Goal: Task Accomplishment & Management: Manage account settings

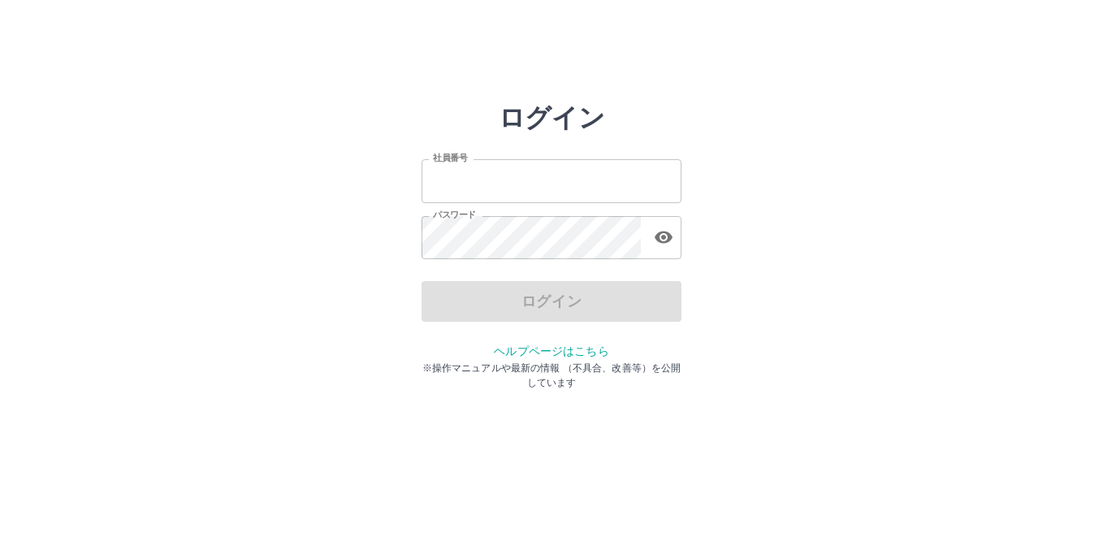
type input "*******"
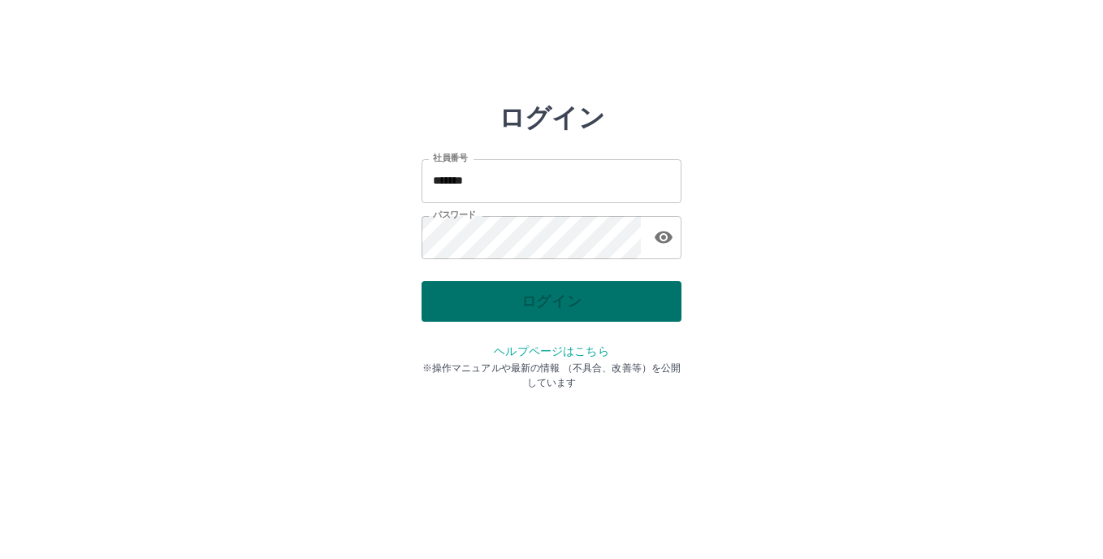
click at [574, 298] on div "ログイン" at bounding box center [551, 301] width 260 height 41
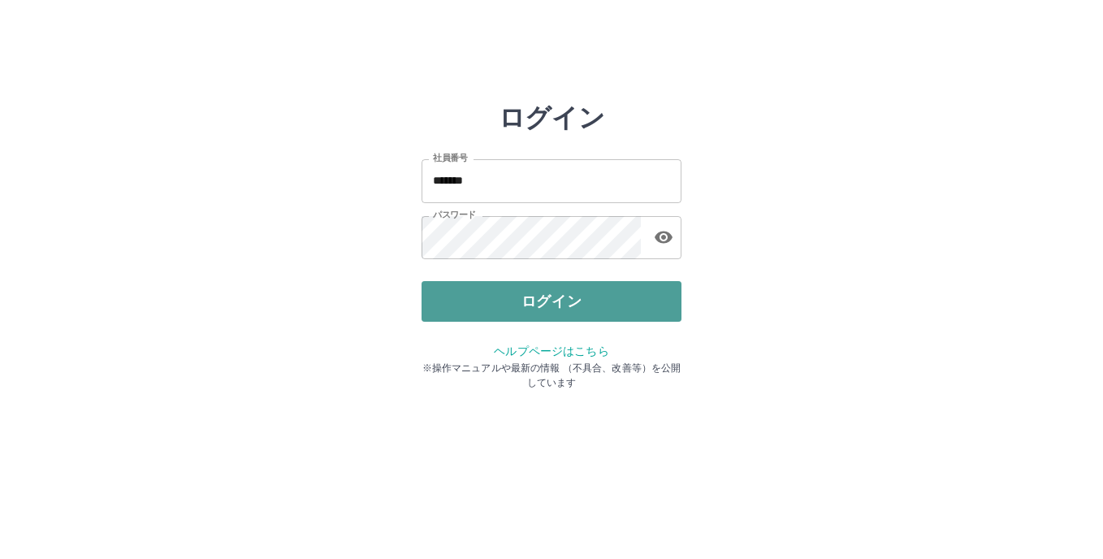
click at [570, 300] on button "ログイン" at bounding box center [551, 301] width 260 height 41
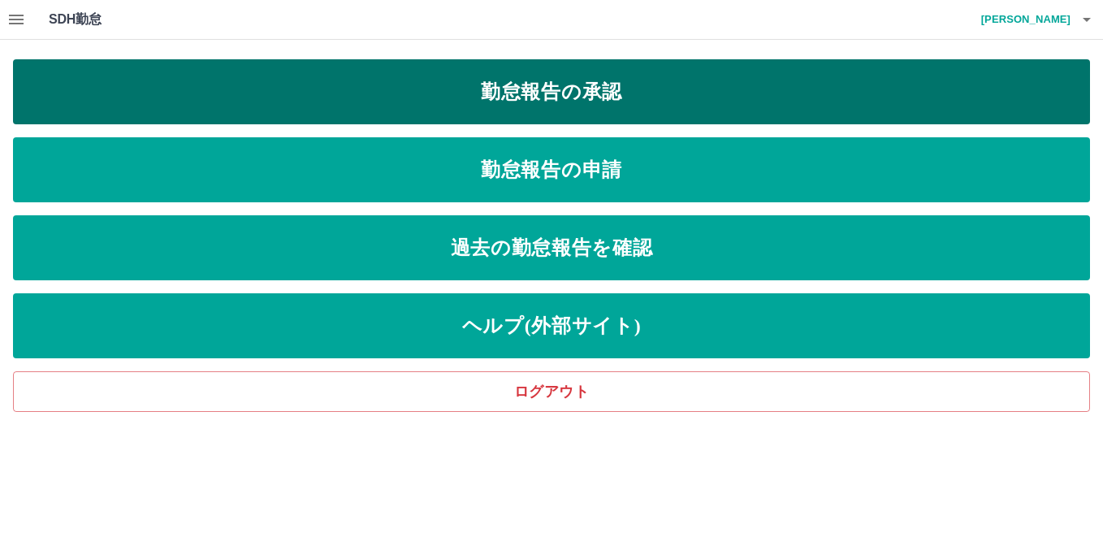
click at [532, 100] on link "勤怠報告の承認" at bounding box center [551, 91] width 1077 height 65
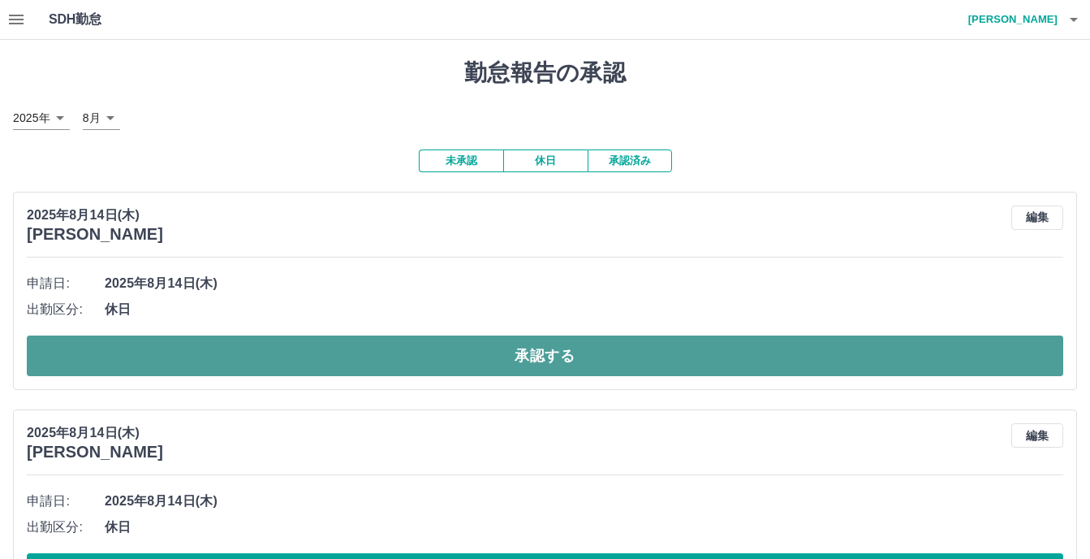
click at [533, 354] on button "承認する" at bounding box center [545, 355] width 1037 height 41
click at [531, 350] on button "承認する" at bounding box center [545, 355] width 1037 height 41
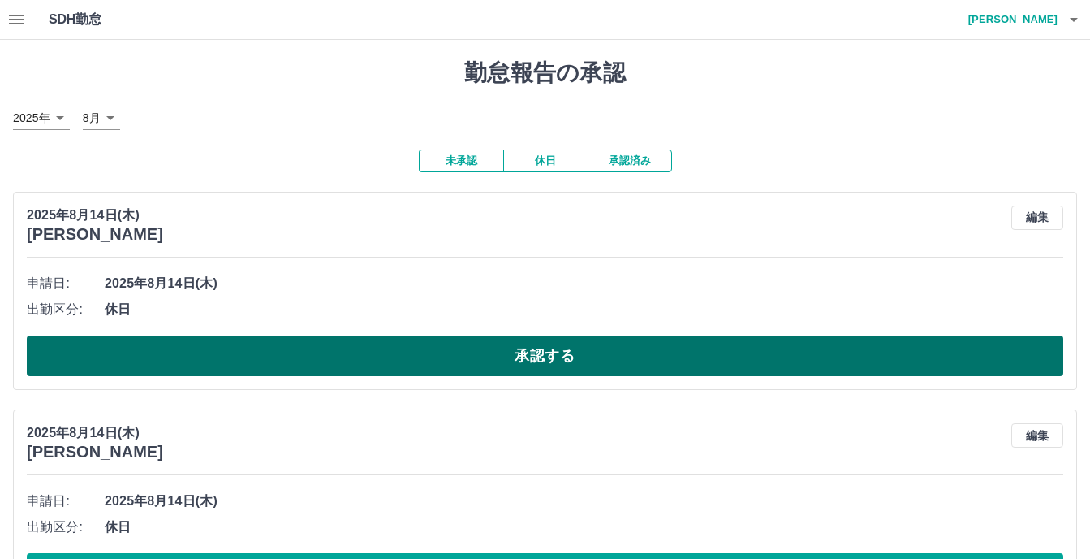
click at [531, 353] on button "承認する" at bounding box center [545, 355] width 1037 height 41
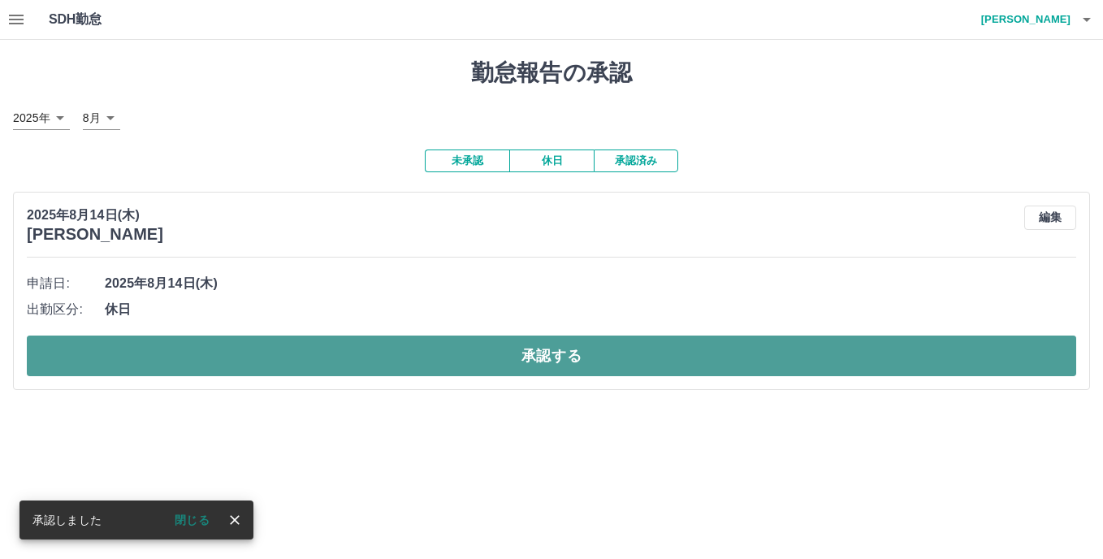
click at [547, 354] on button "承認する" at bounding box center [551, 355] width 1049 height 41
